Goal: Information Seeking & Learning: Learn about a topic

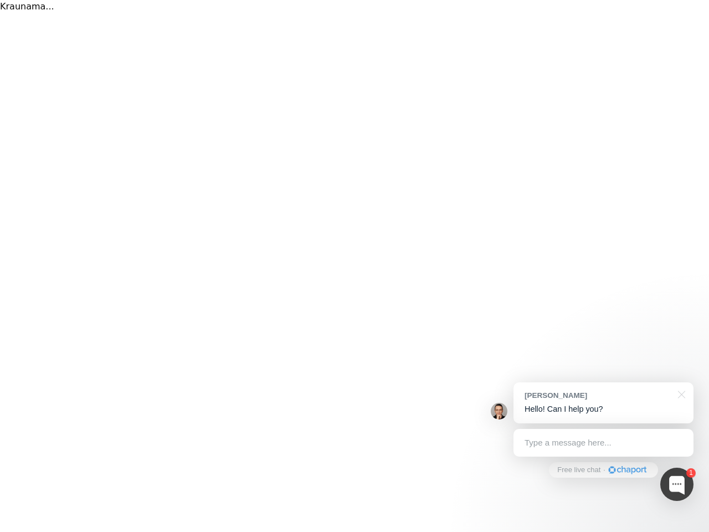
click at [355, 266] on div "Kraunama..." at bounding box center [354, 266] width 709 height 532
click at [677, 484] on div at bounding box center [676, 484] width 33 height 33
click at [603, 403] on div "[PERSON_NAME] Hello! Can I help you?" at bounding box center [604, 402] width 180 height 41
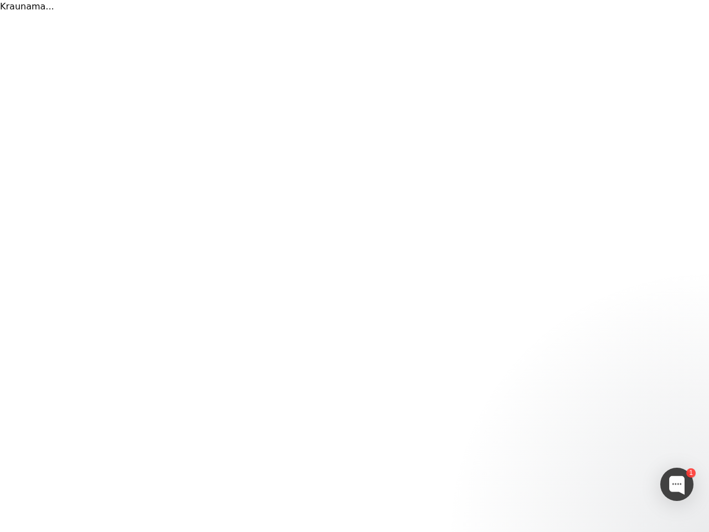
click at [680, 393] on div at bounding box center [590, 283] width 208 height 370
click at [603, 443] on div at bounding box center [590, 357] width 208 height 221
